Goal: Check status: Check status

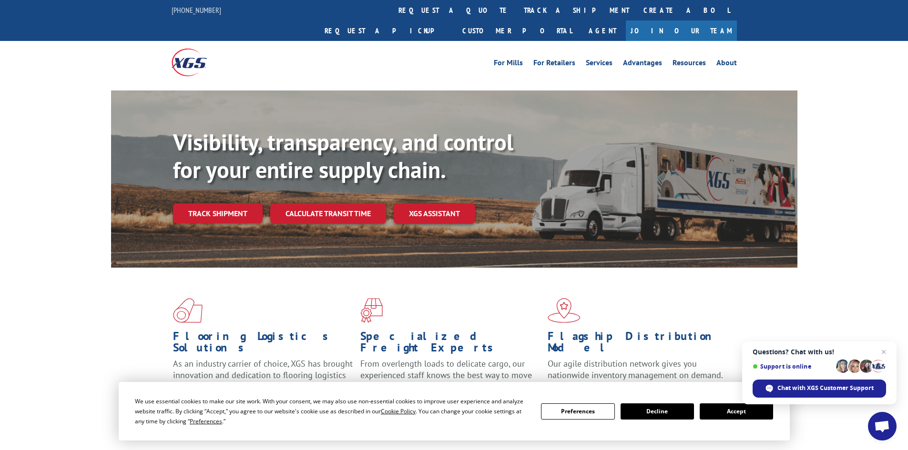
click at [226, 203] on link "Track shipment" at bounding box center [218, 213] width 90 height 20
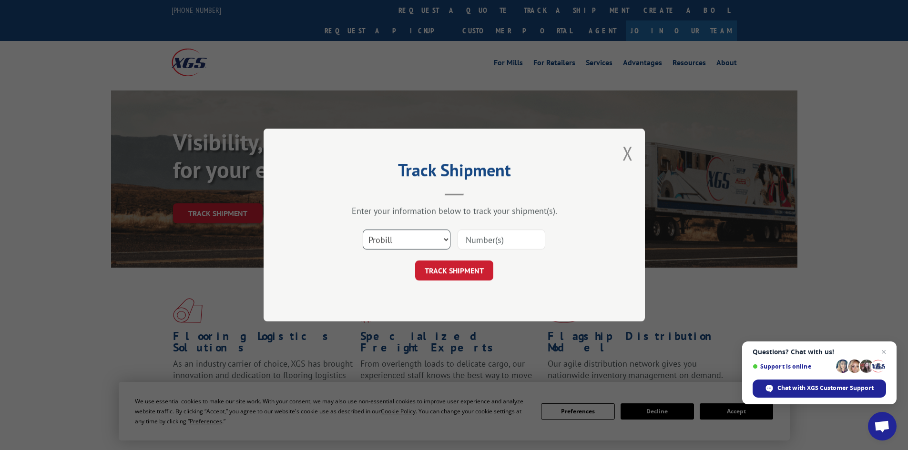
click at [437, 244] on select "Select category... Probill BOL PO" at bounding box center [407, 240] width 88 height 20
select select "po"
click at [363, 230] on select "Select category... Probill BOL PO" at bounding box center [407, 240] width 88 height 20
click at [470, 245] on input at bounding box center [501, 240] width 88 height 20
type input "88543107"
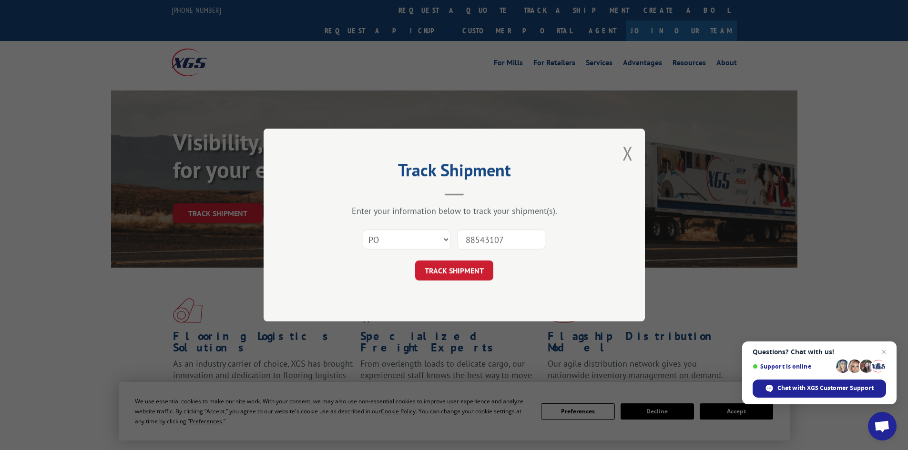
click at [415, 261] on button "TRACK SHIPMENT" at bounding box center [454, 271] width 78 height 20
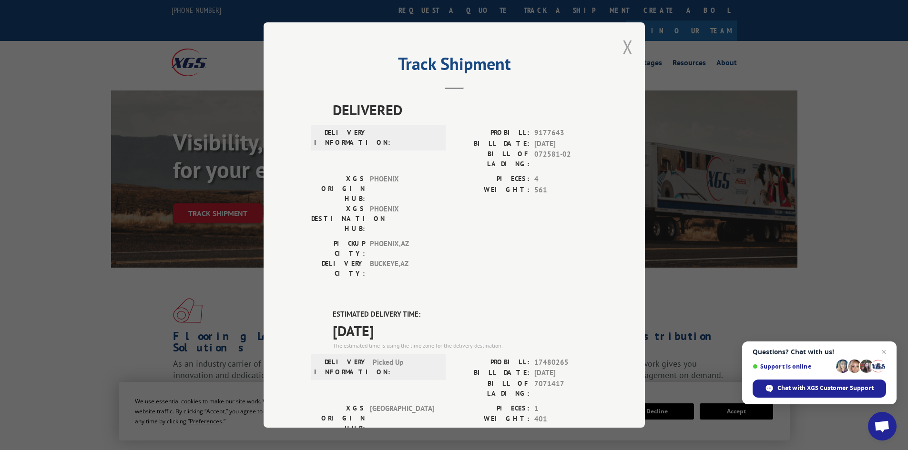
click at [626, 44] on button "Close modal" at bounding box center [627, 46] width 10 height 25
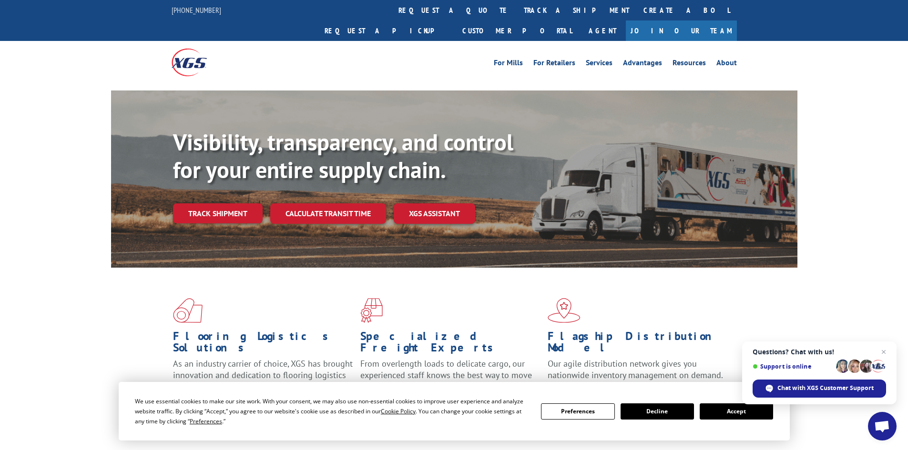
click at [646, 415] on button "Decline" at bounding box center [656, 412] width 73 height 16
